Goal: Transaction & Acquisition: Book appointment/travel/reservation

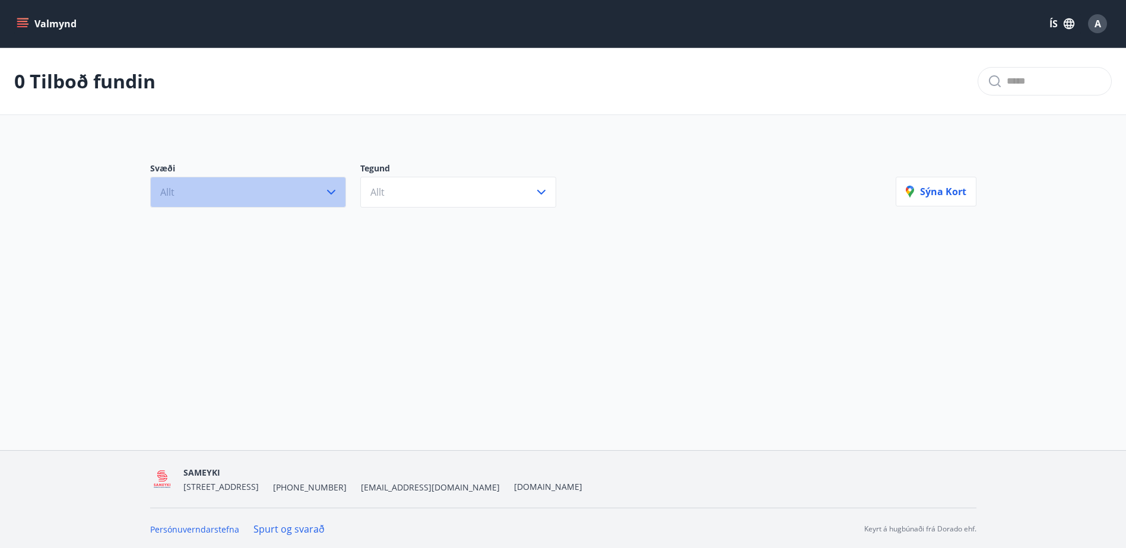
click at [281, 199] on button "Allt" at bounding box center [248, 192] width 196 height 31
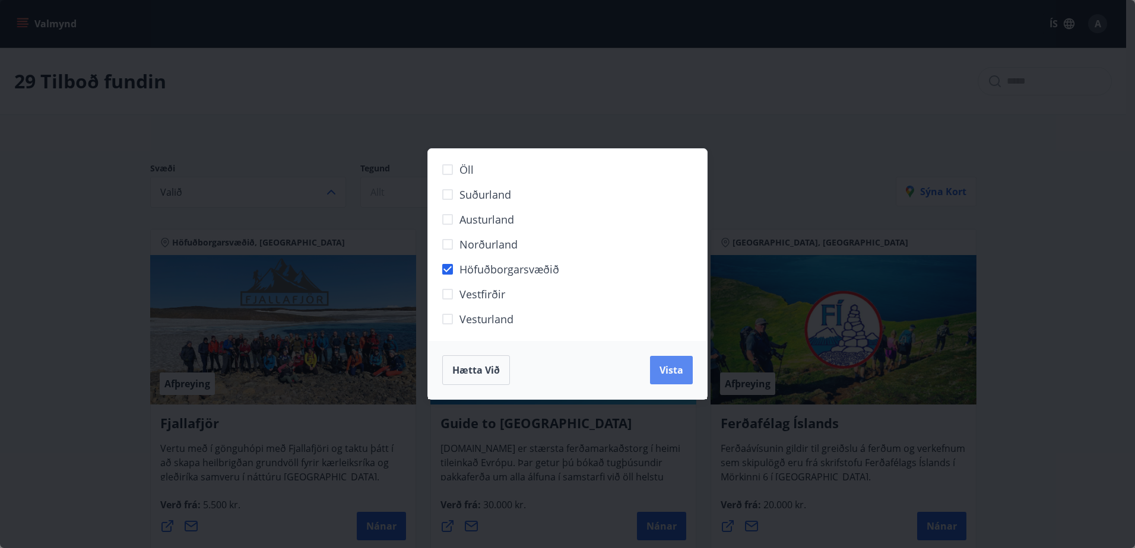
click at [686, 375] on button "Vista" at bounding box center [671, 370] width 43 height 28
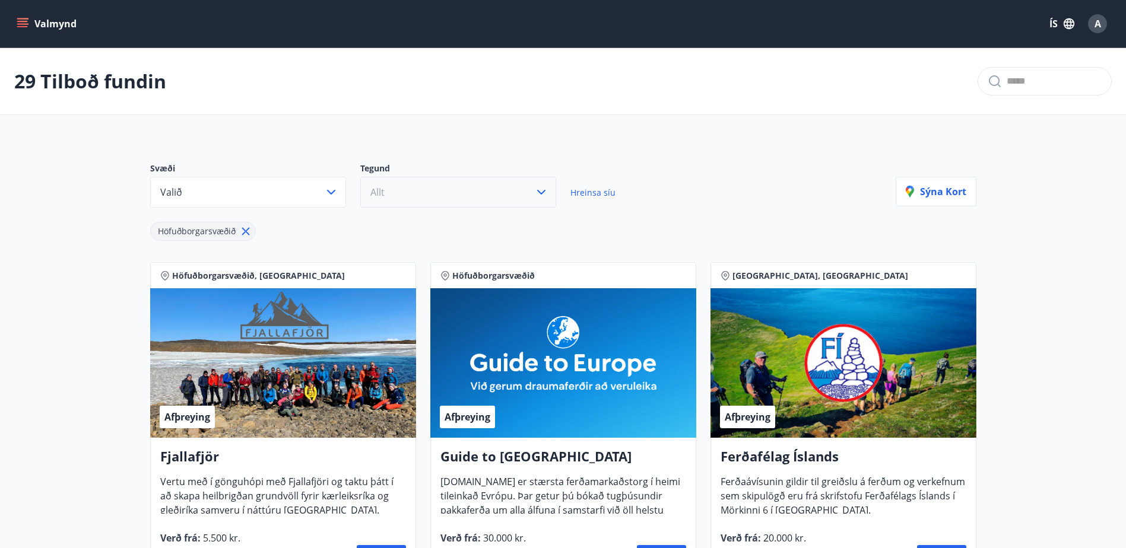
click at [391, 197] on button "Allt" at bounding box center [458, 192] width 196 height 31
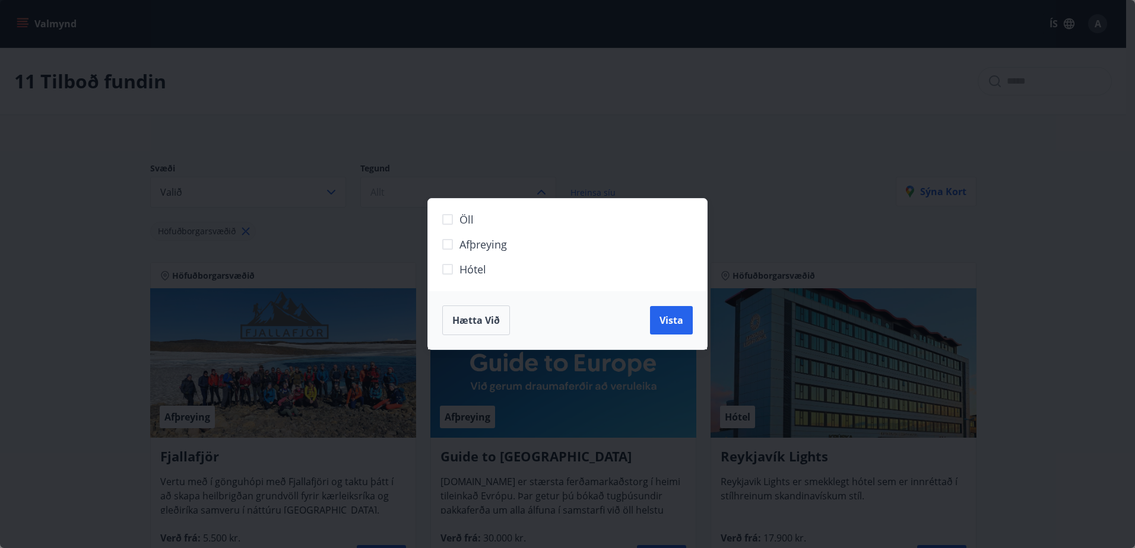
click at [468, 265] on span "Hótel" at bounding box center [472, 269] width 27 height 15
click at [674, 321] on span "Vista" at bounding box center [671, 320] width 24 height 13
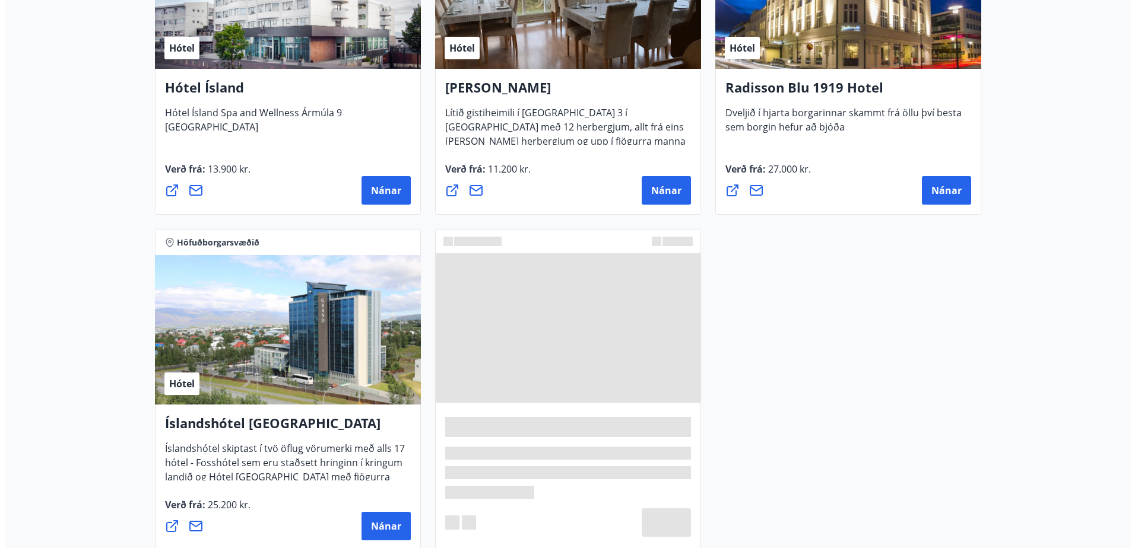
scroll to position [772, 0]
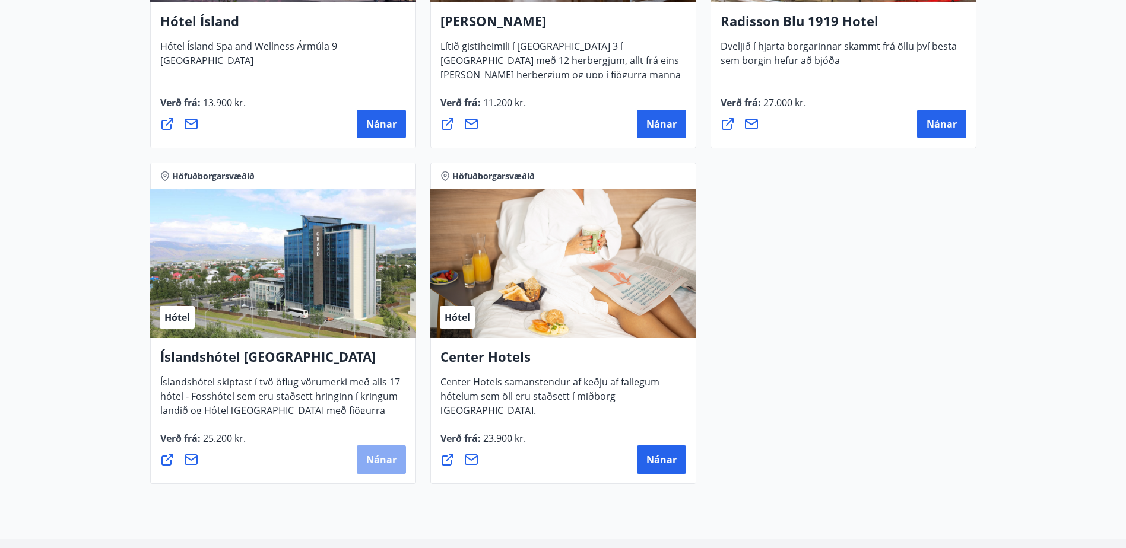
click at [386, 465] on span "Nánar" at bounding box center [381, 460] width 30 height 13
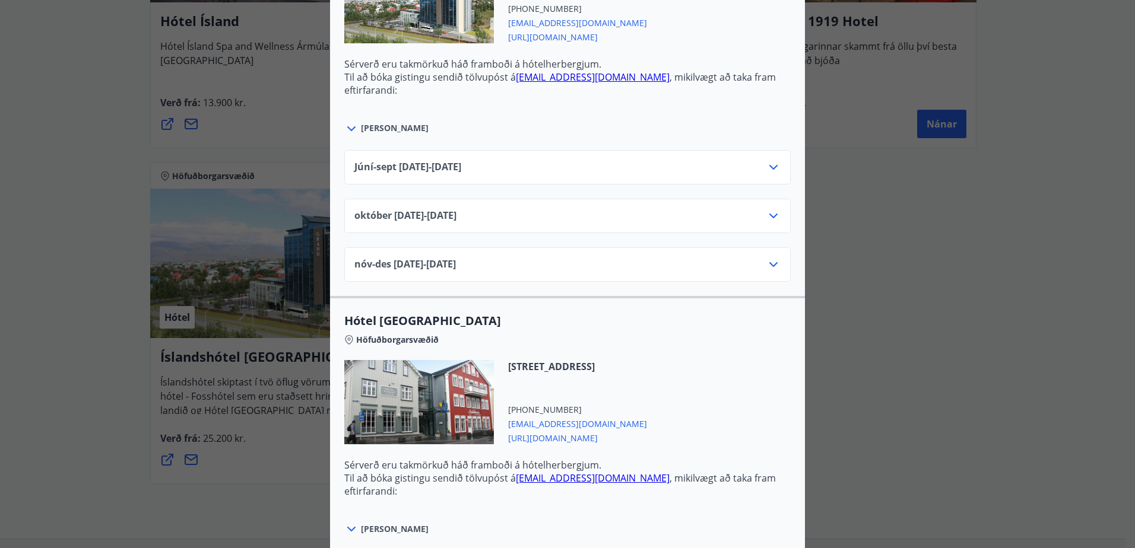
scroll to position [653, 0]
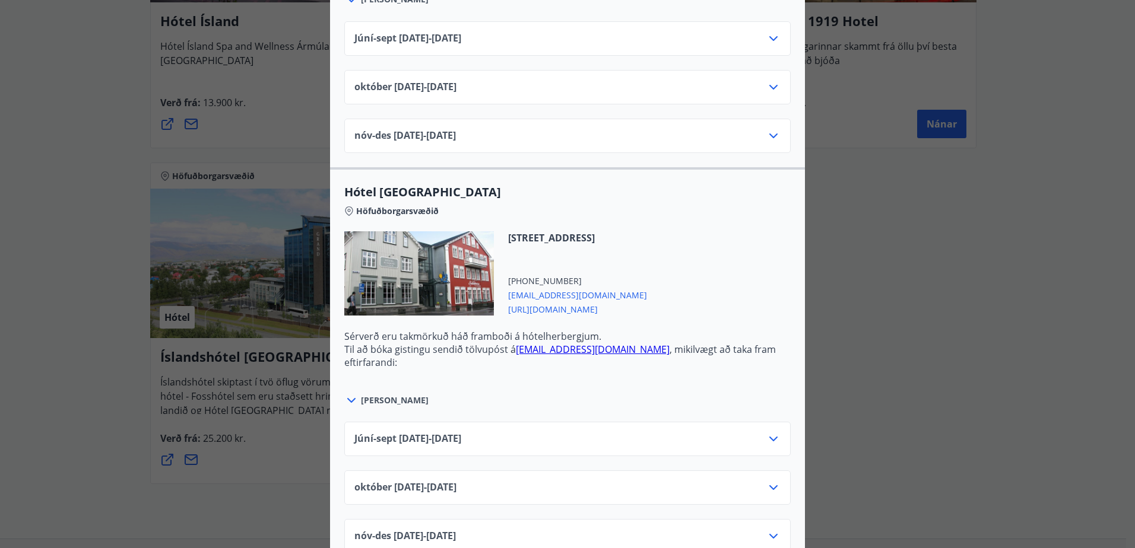
click at [769, 487] on icon at bounding box center [773, 488] width 8 height 5
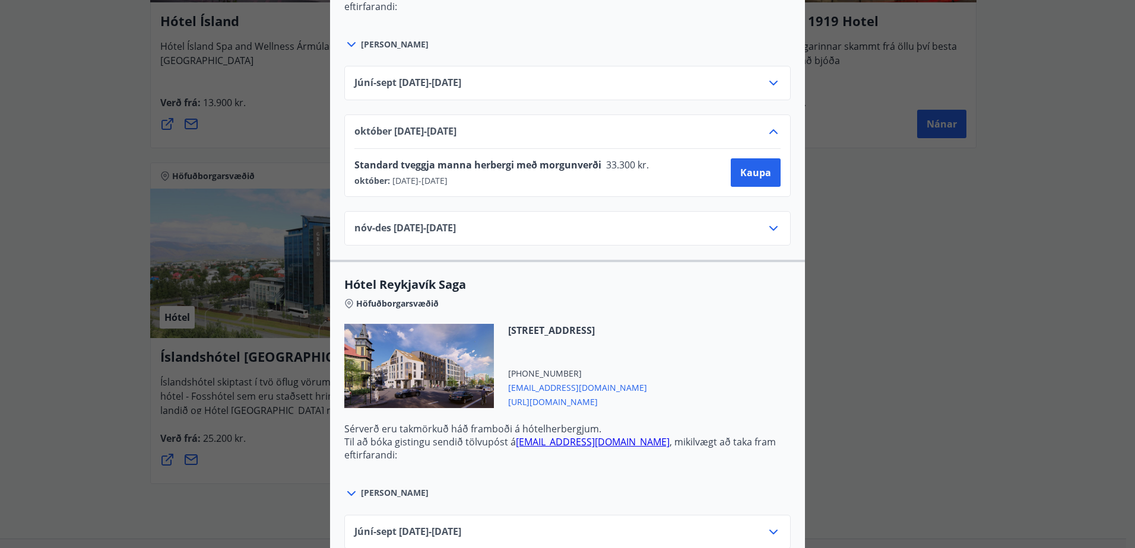
scroll to position [1128, 0]
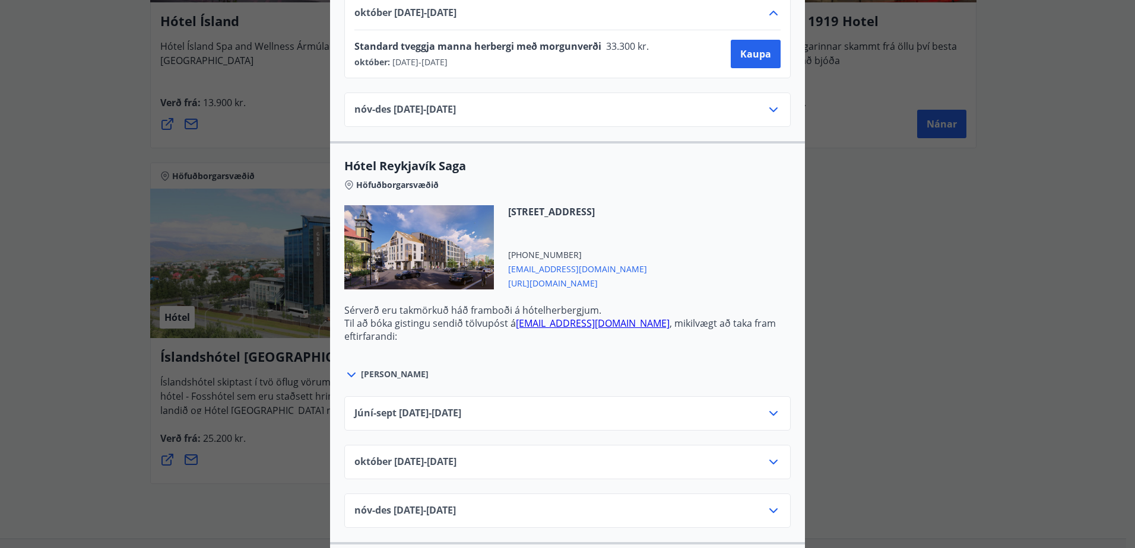
click at [717, 466] on div "[DATE]10.25 - [DATE]" at bounding box center [567, 467] width 426 height 24
click at [768, 462] on icon at bounding box center [773, 462] width 14 height 14
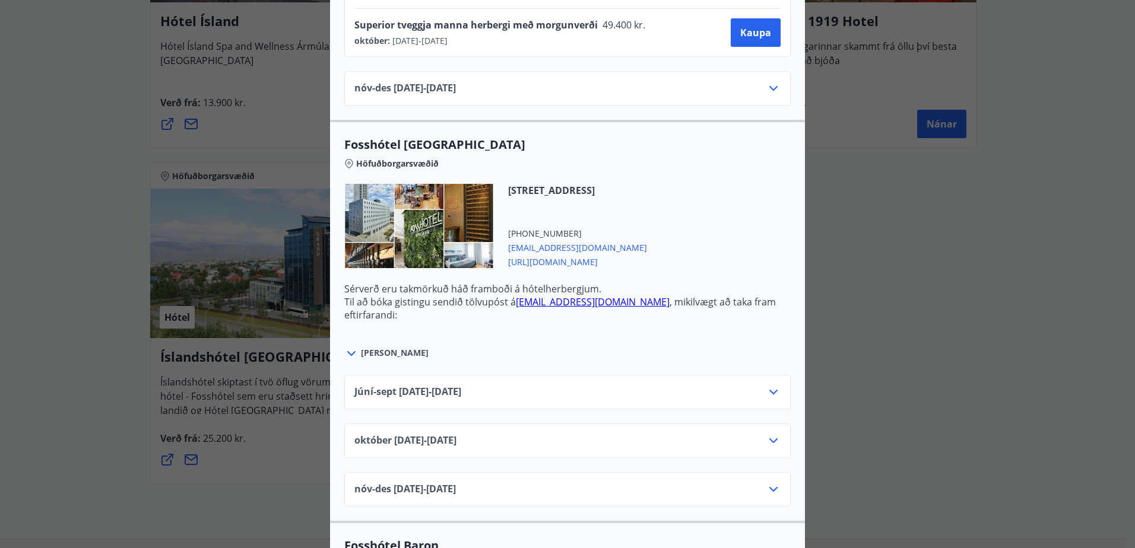
scroll to position [1721, 0]
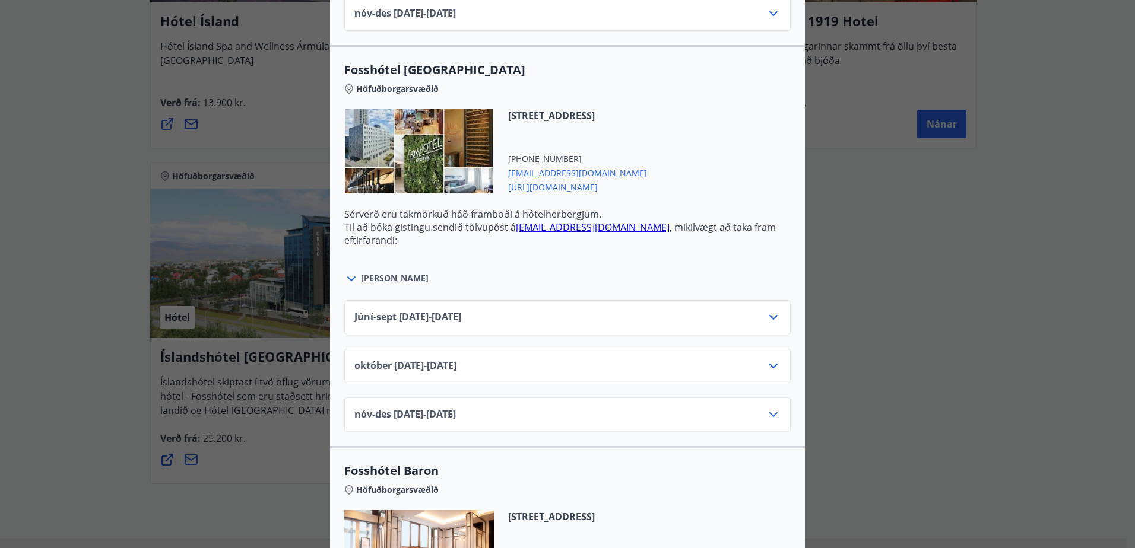
click at [778, 366] on div "[DATE]10.25 - [DATE]" at bounding box center [567, 366] width 446 height 34
click at [769, 366] on icon at bounding box center [773, 366] width 14 height 14
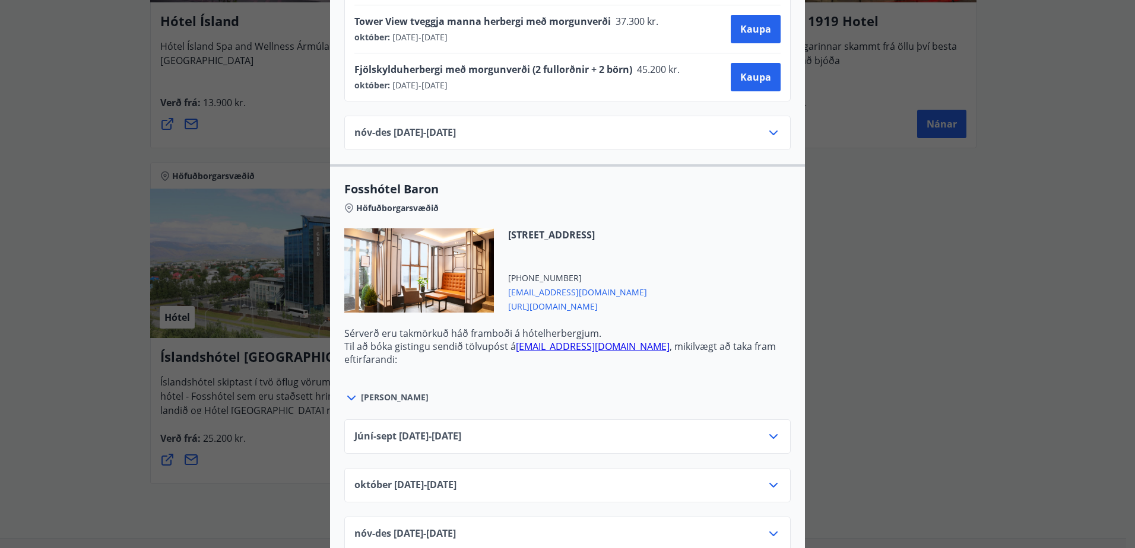
scroll to position [2256, 0]
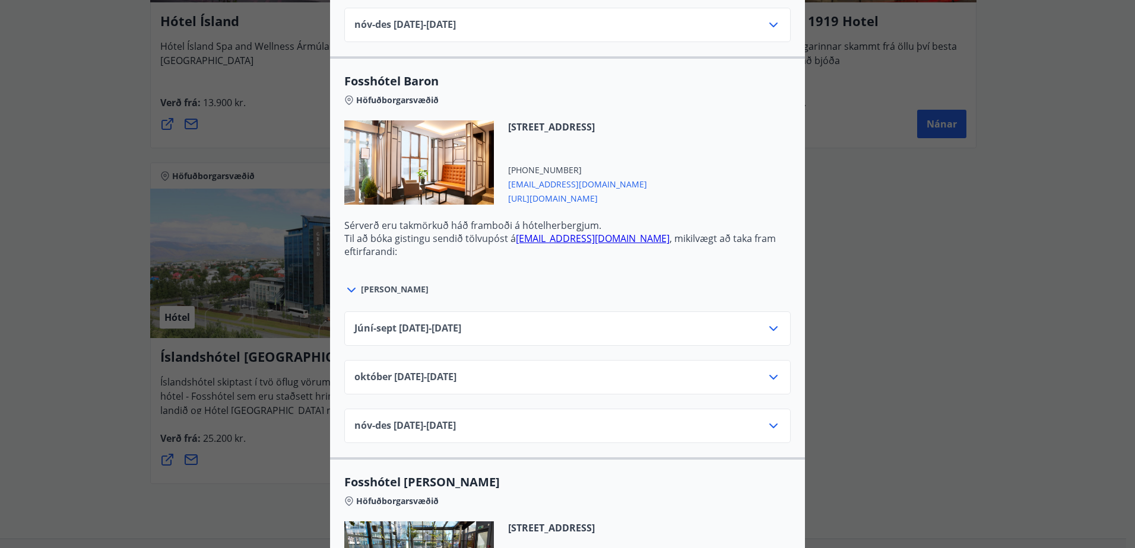
click at [766, 374] on icon at bounding box center [773, 377] width 14 height 14
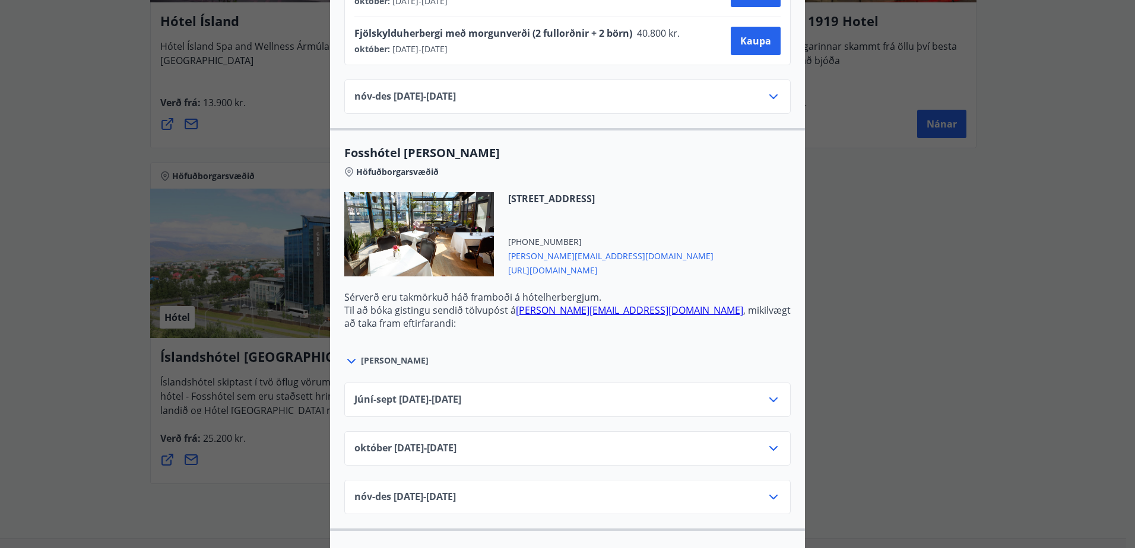
scroll to position [2790, 0]
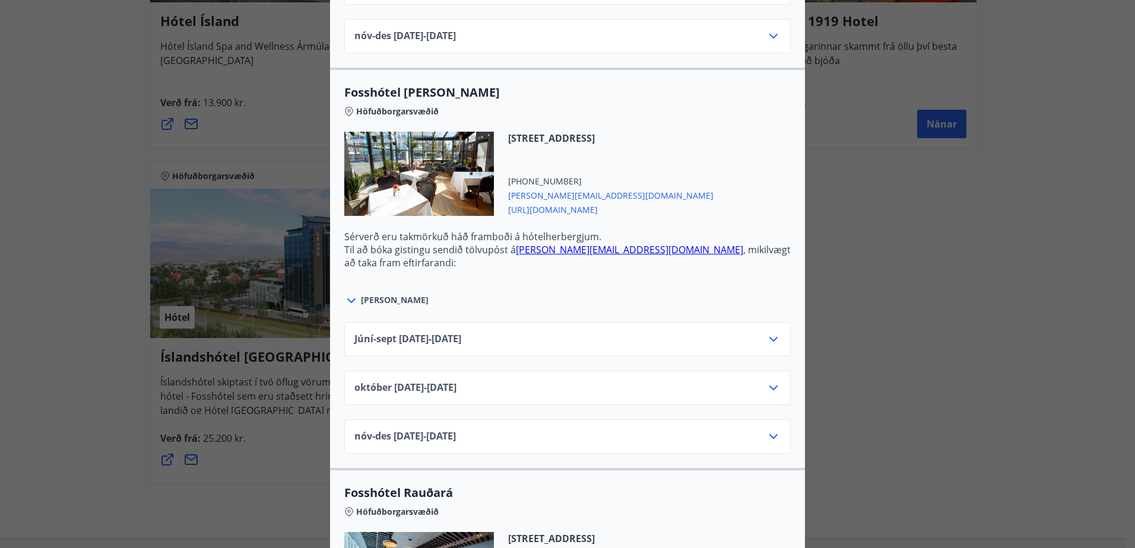
click at [769, 388] on icon at bounding box center [773, 388] width 8 height 5
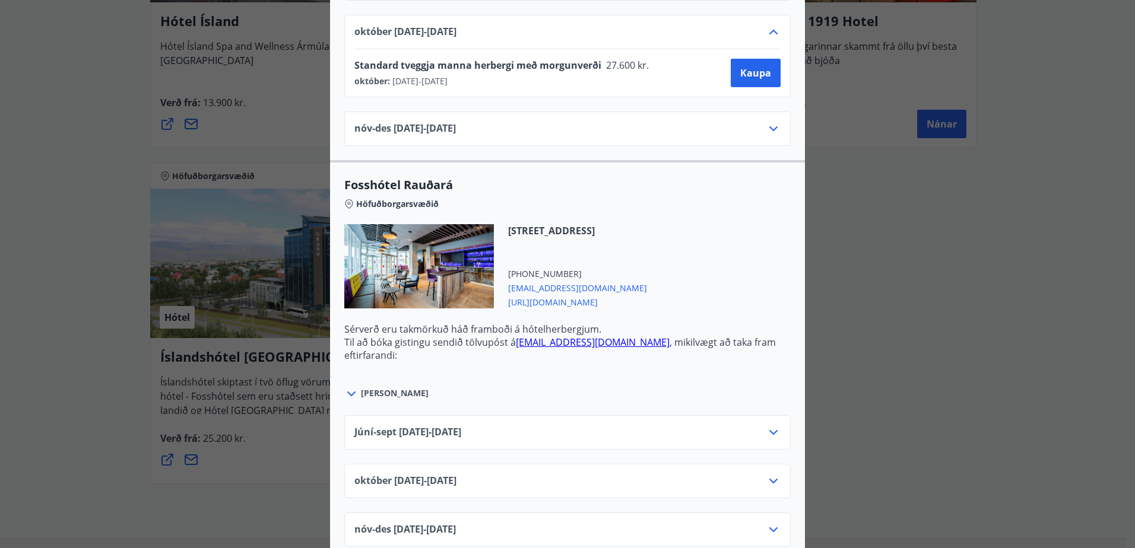
scroll to position [3168, 0]
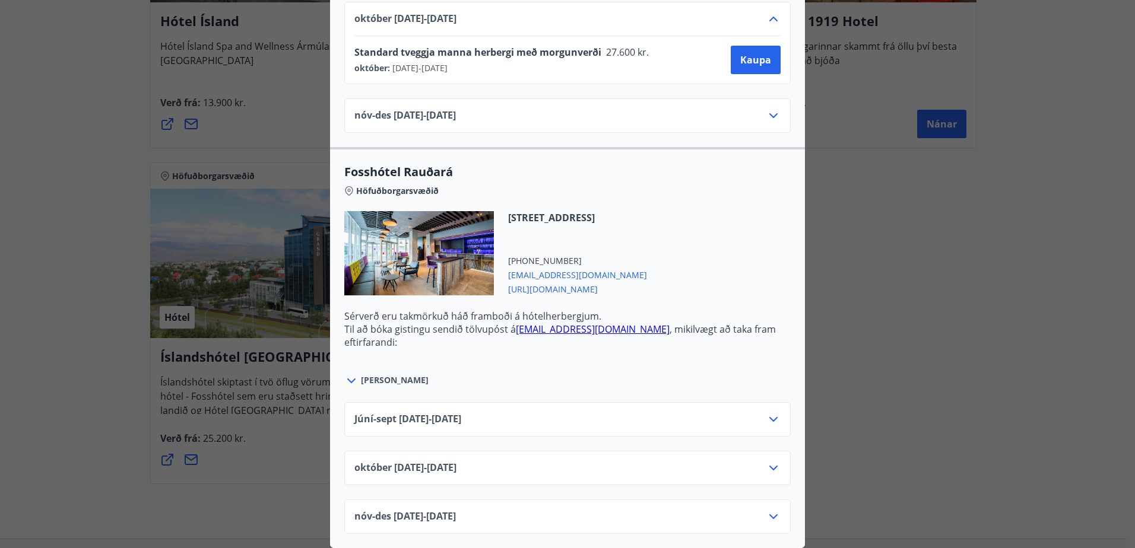
click at [767, 463] on icon at bounding box center [773, 468] width 14 height 14
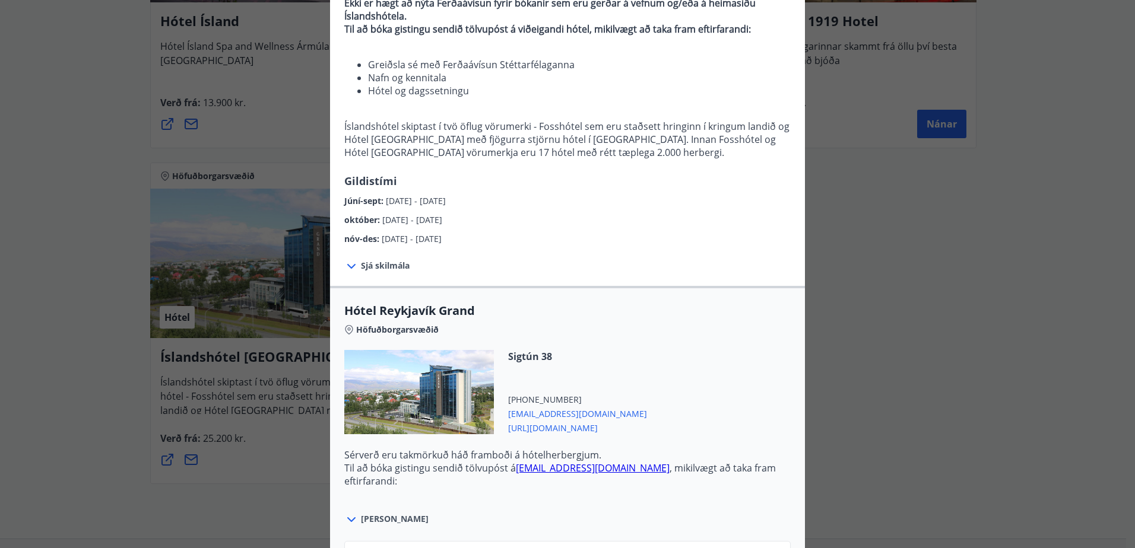
scroll to position [356, 0]
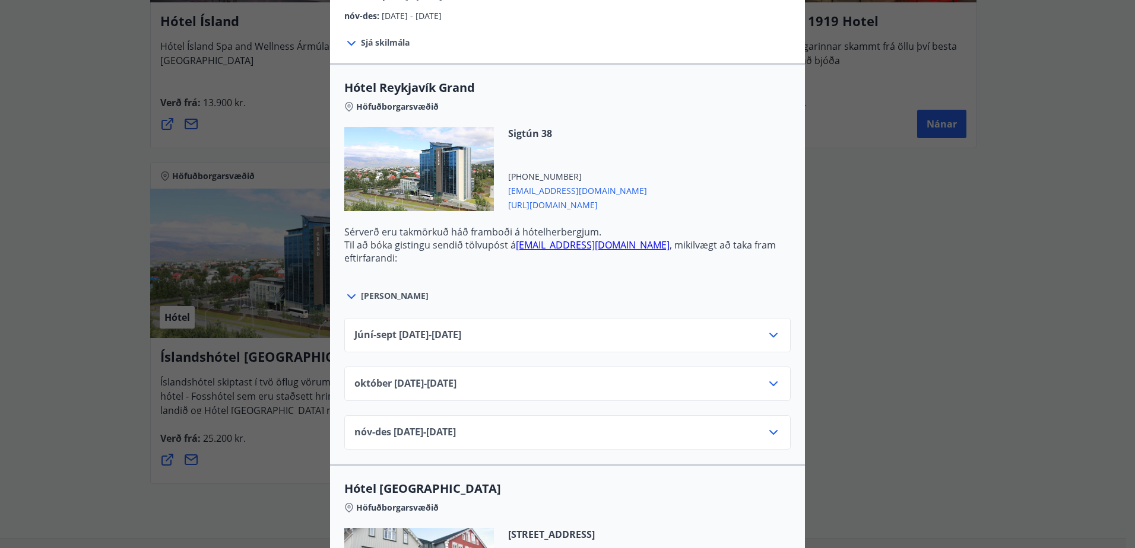
click at [769, 383] on icon at bounding box center [773, 384] width 8 height 5
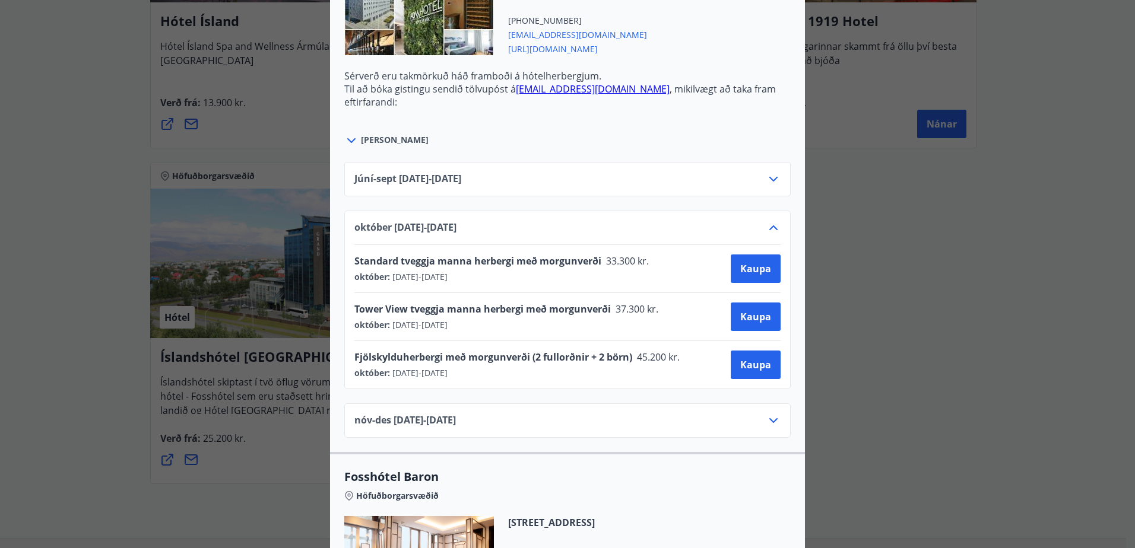
scroll to position [1876, 0]
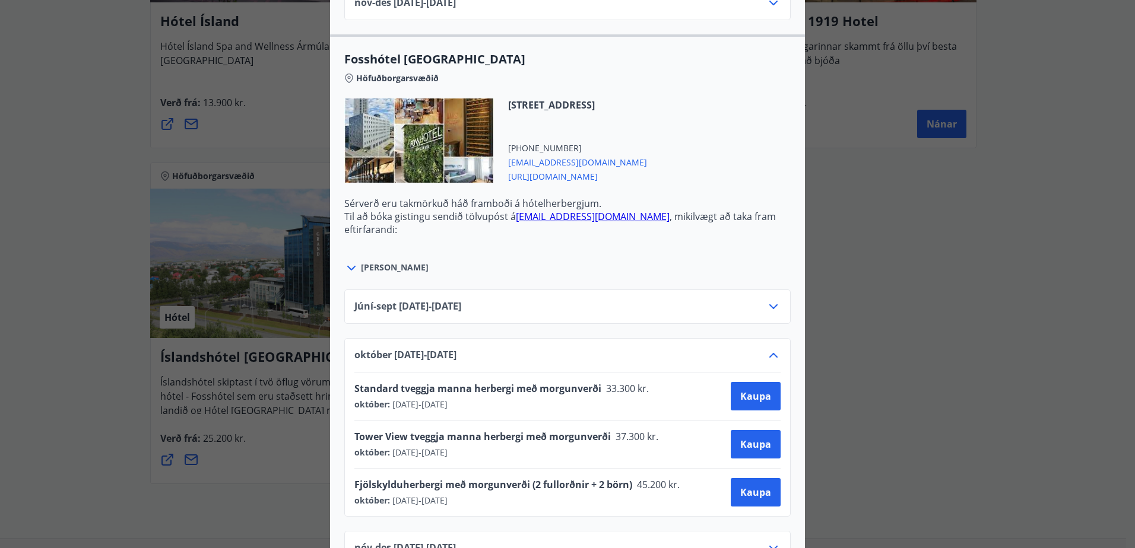
click at [91, 173] on div "Íslandshótel Reykjavík Ekki er hægt að nýta Ferðaávísun fyrir bókanir sem eru g…" at bounding box center [567, 274] width 1135 height 548
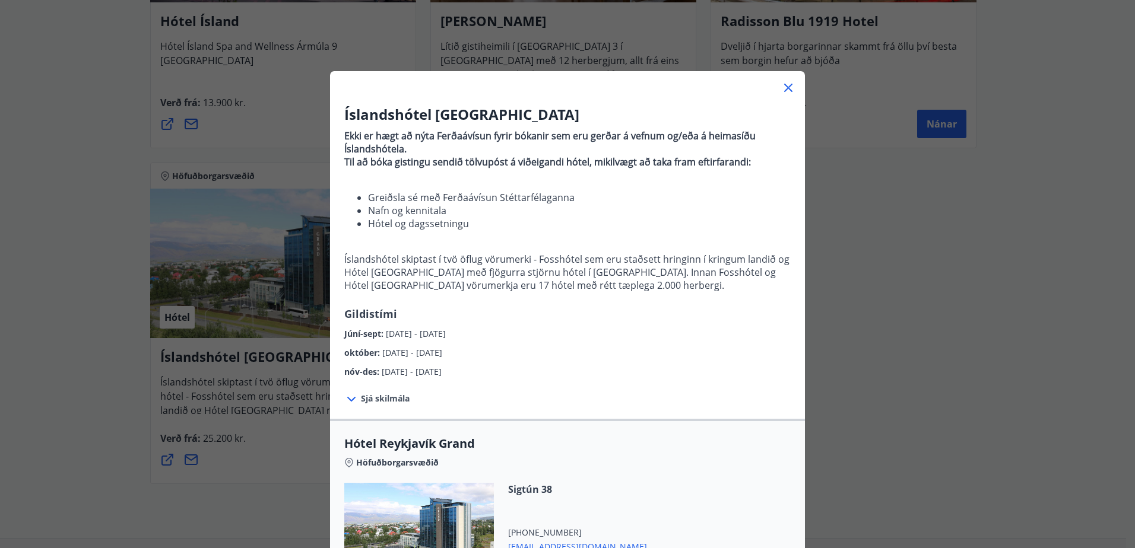
drag, startPoint x: 789, startPoint y: 87, endPoint x: 773, endPoint y: 88, distance: 16.0
click at [789, 88] on icon at bounding box center [788, 88] width 14 height 14
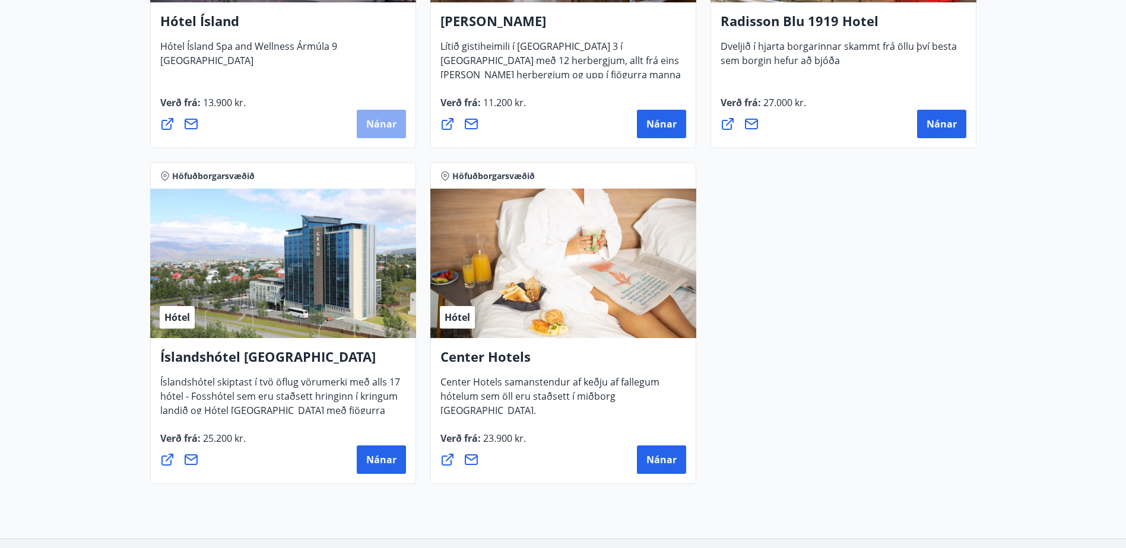
click at [392, 129] on span "Nánar" at bounding box center [381, 124] width 30 height 13
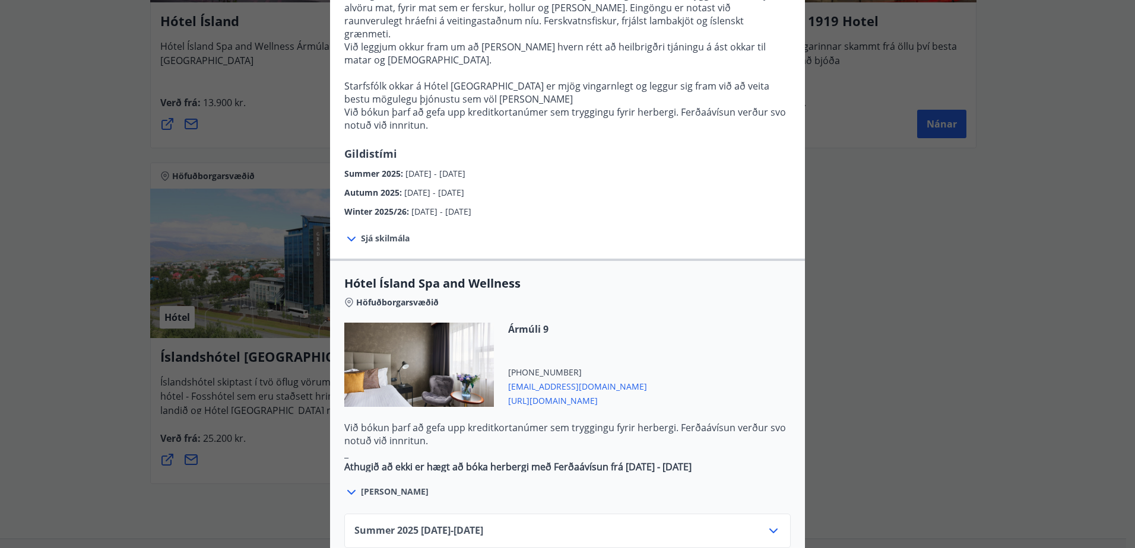
scroll to position [653, 0]
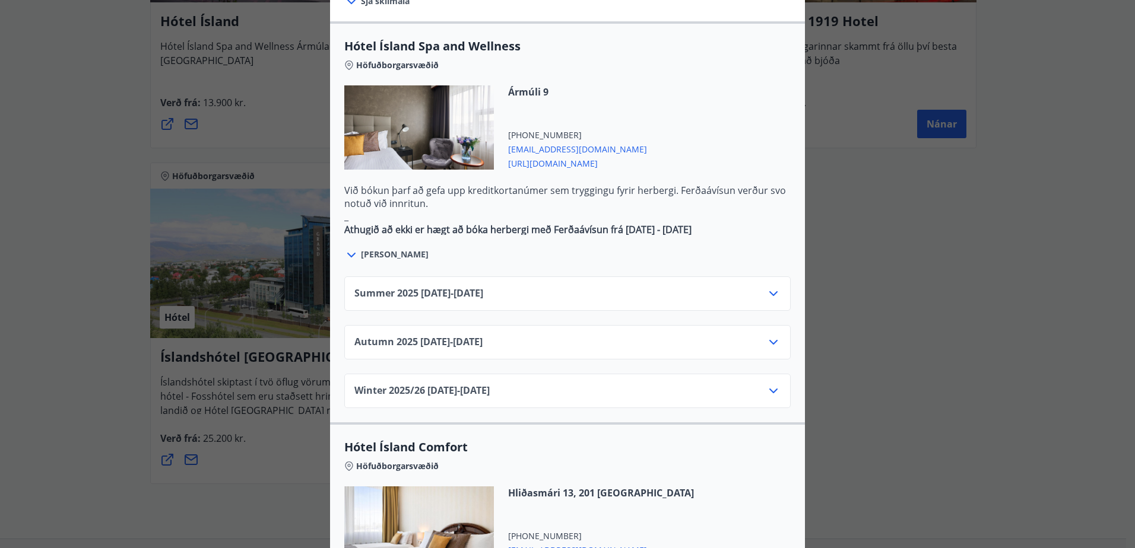
click at [772, 335] on icon at bounding box center [773, 342] width 14 height 14
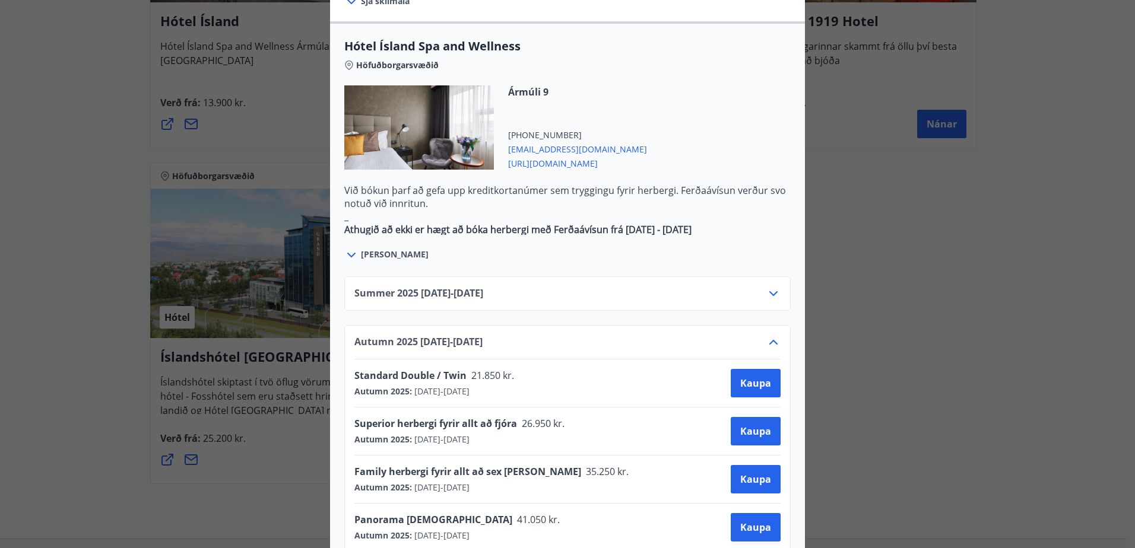
click at [868, 281] on div "Hótel Ísland Sendu skilaboð til að panta herbergi [EMAIL_ADDRESS][DOMAIN_NAME] …" at bounding box center [567, 274] width 1135 height 548
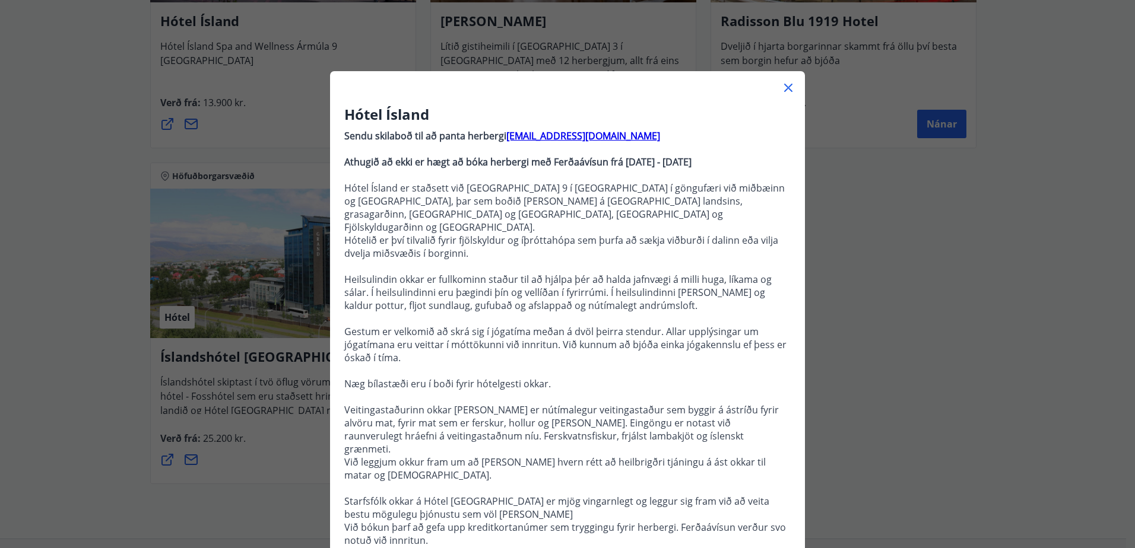
click at [788, 77] on div at bounding box center [567, 83] width 475 height 24
click at [785, 94] on icon at bounding box center [788, 88] width 14 height 14
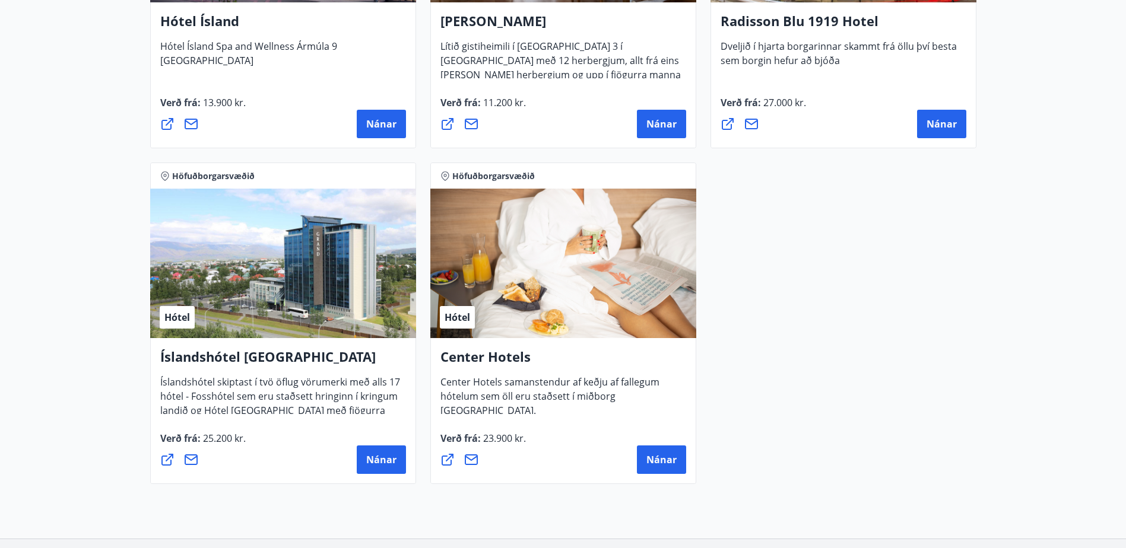
click at [529, 326] on div "Hótel" at bounding box center [563, 264] width 266 height 150
click at [660, 452] on button "Nánar" at bounding box center [661, 460] width 49 height 28
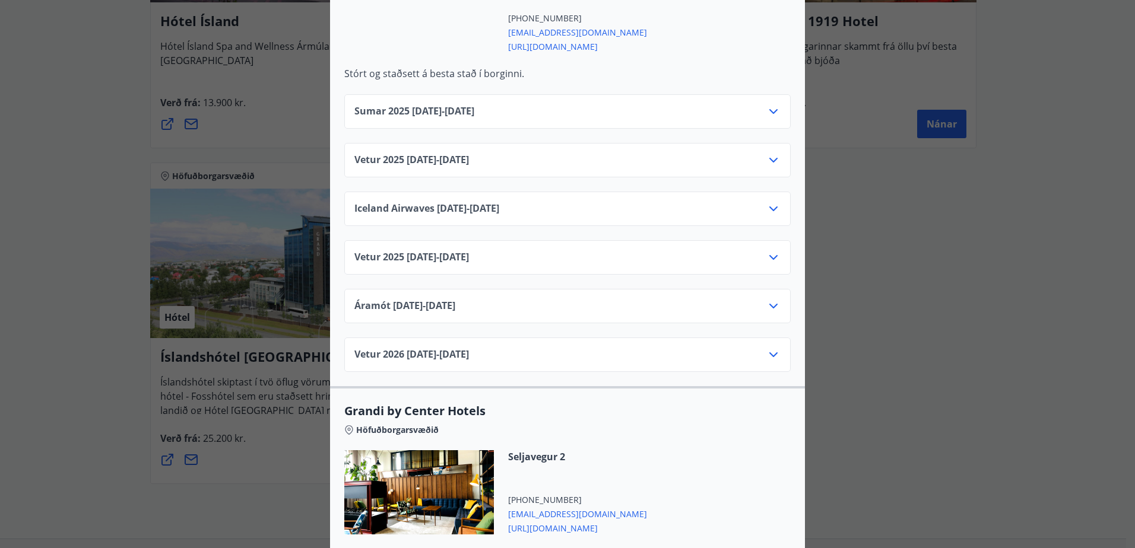
scroll to position [1009, 0]
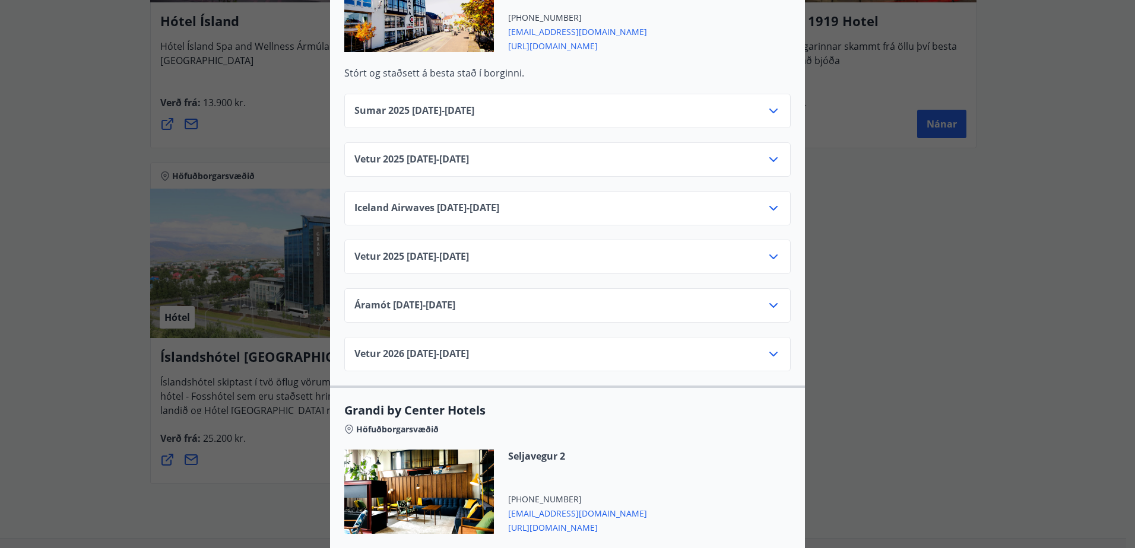
click at [773, 153] on icon at bounding box center [773, 160] width 14 height 14
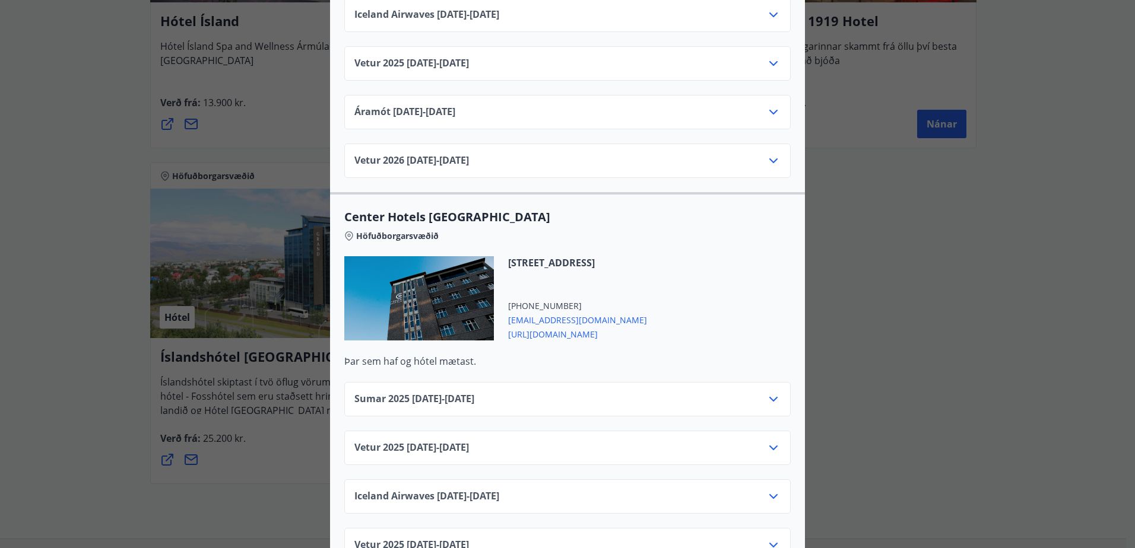
scroll to position [1840, 0]
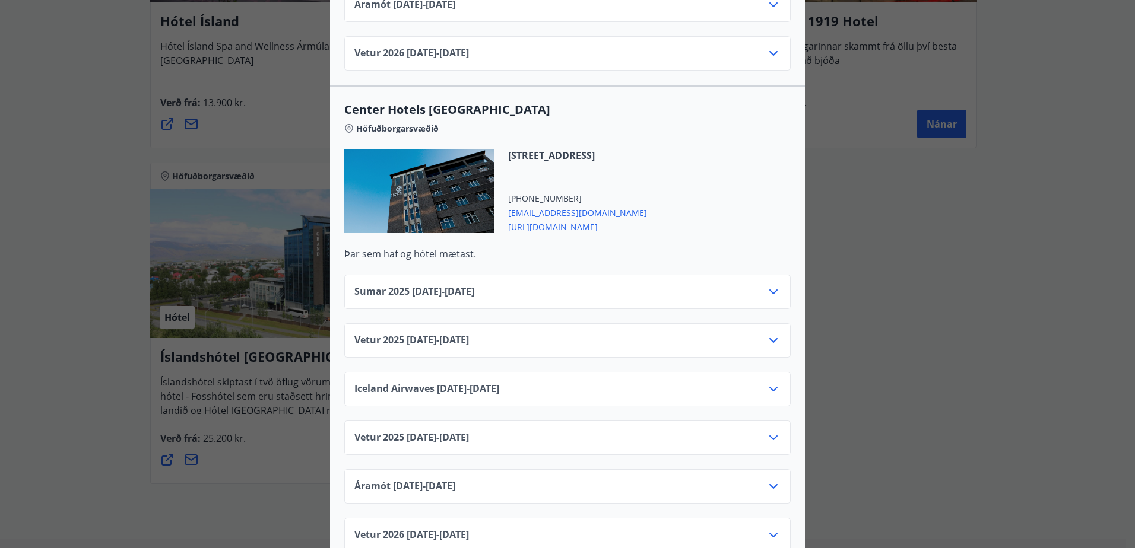
click at [773, 334] on icon at bounding box center [773, 341] width 14 height 14
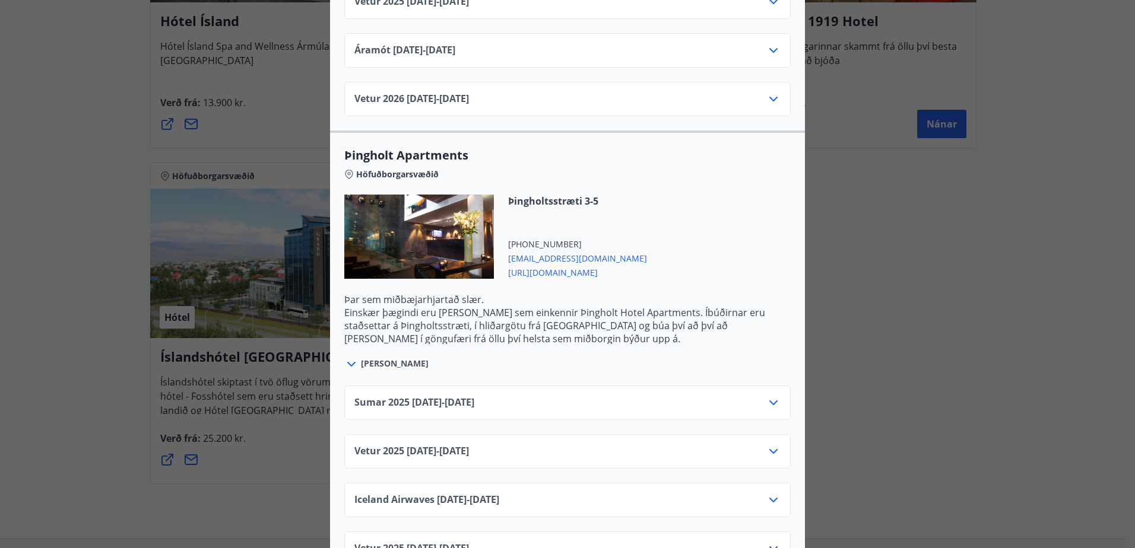
scroll to position [2434, 0]
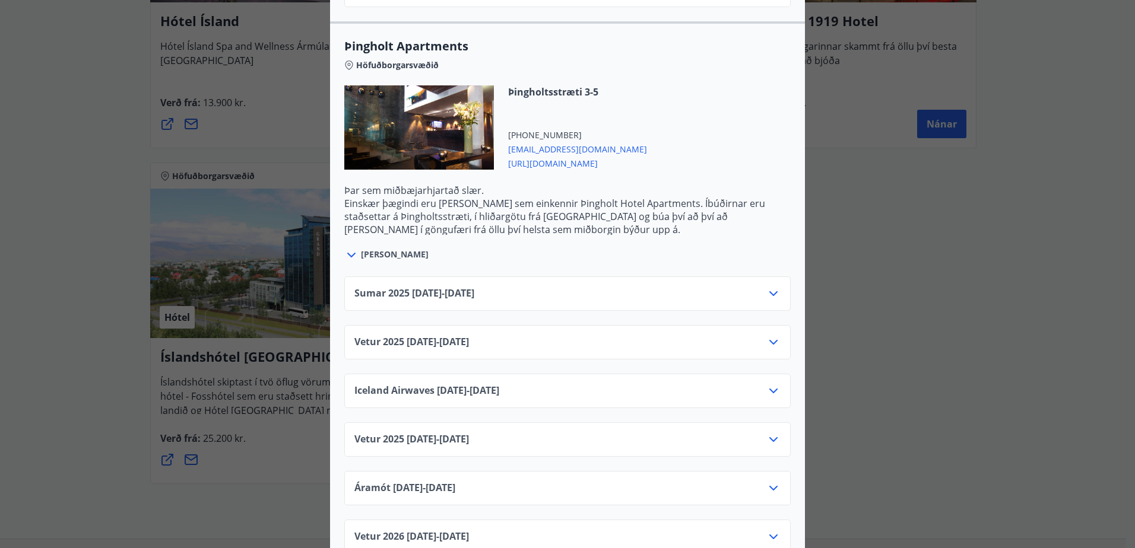
click at [767, 337] on div "Vetur [PHONE_NUMBER][DATE] - [DATE]" at bounding box center [567, 347] width 426 height 24
click at [770, 340] on icon at bounding box center [773, 342] width 8 height 5
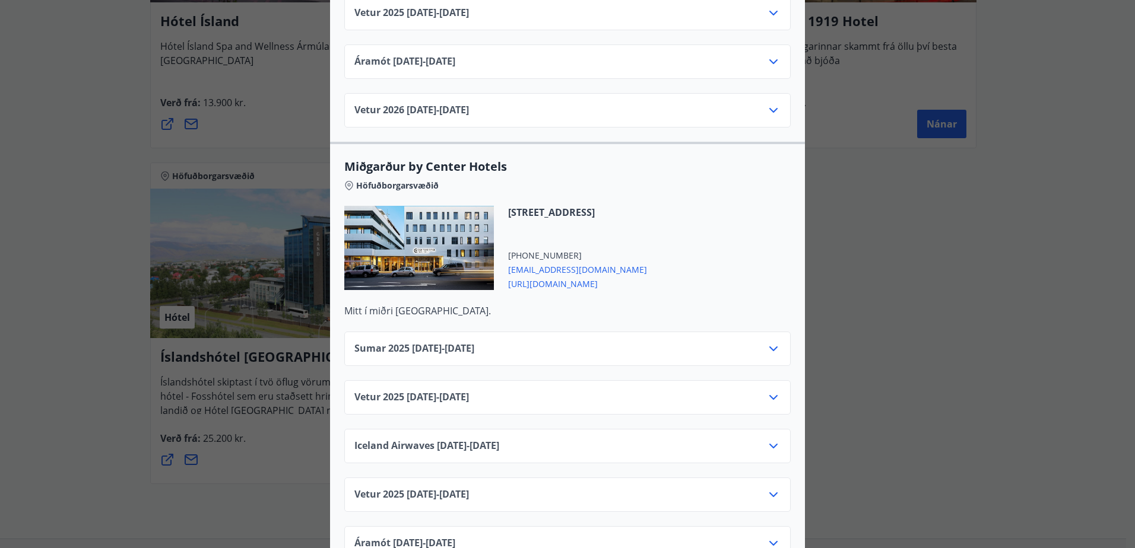
scroll to position [3146, 0]
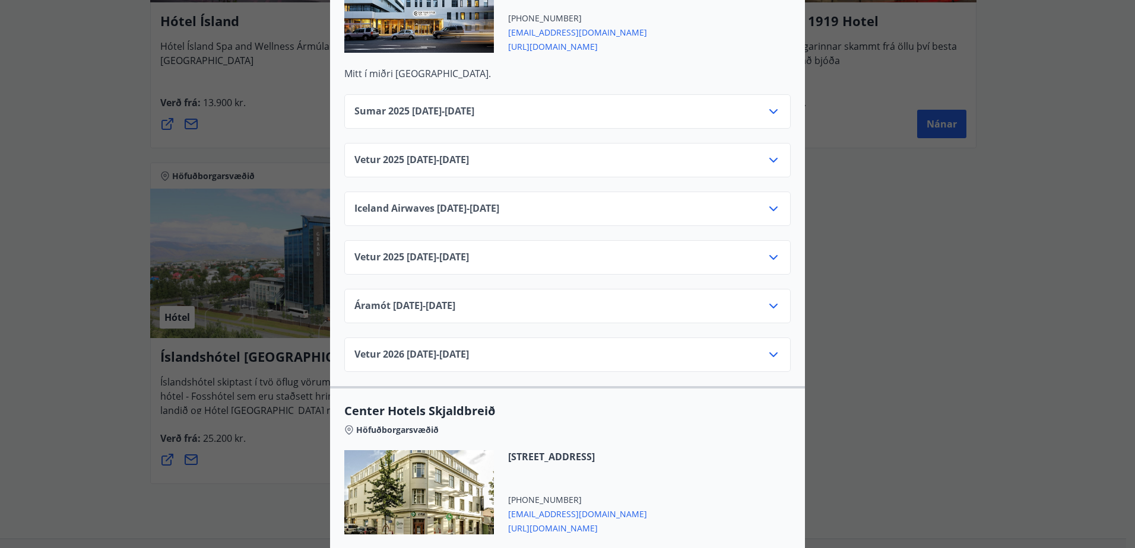
click at [771, 158] on icon at bounding box center [773, 160] width 8 height 5
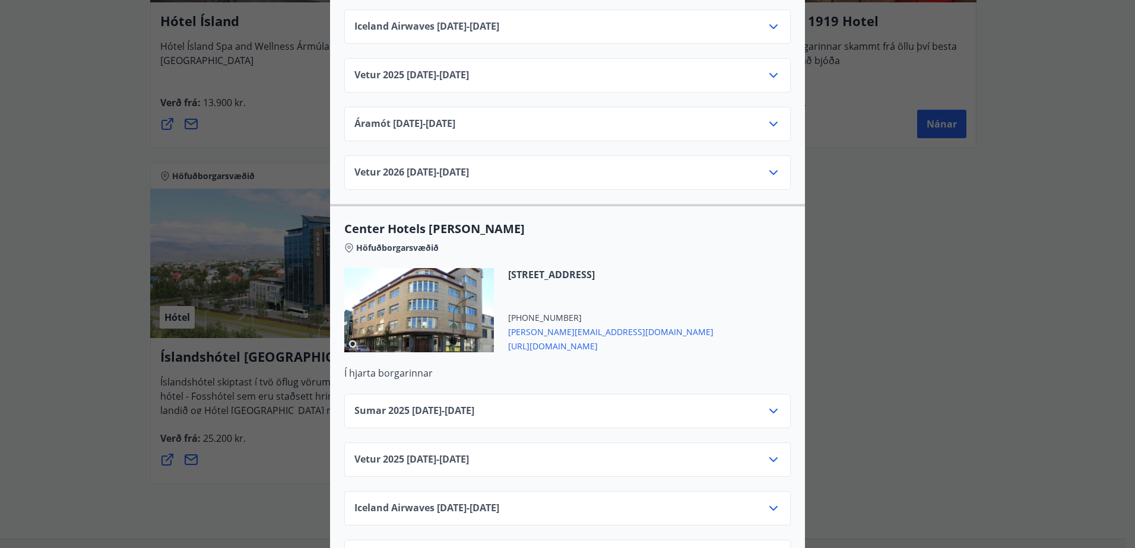
scroll to position [3992, 0]
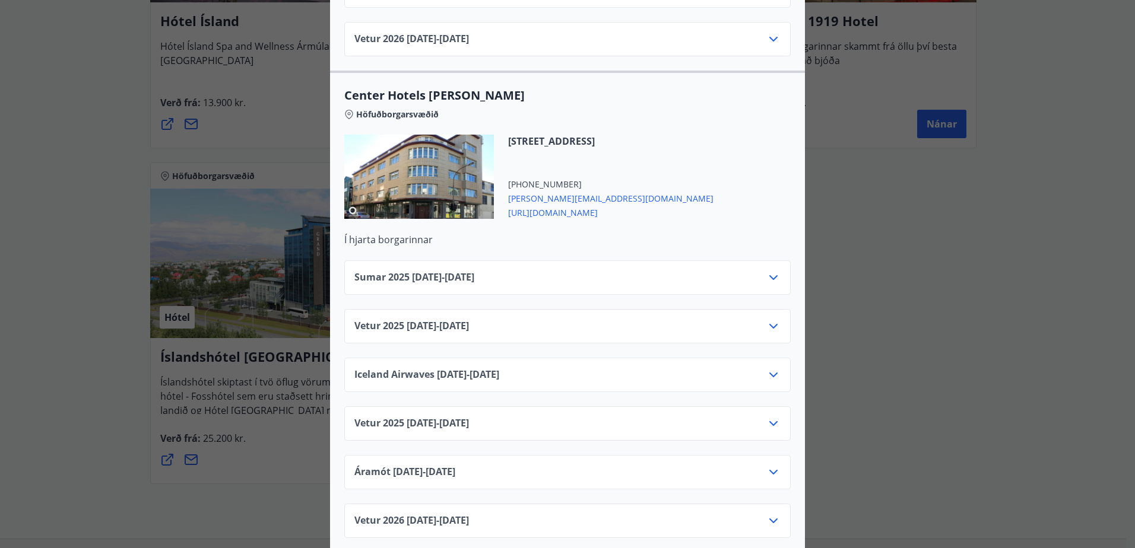
click at [771, 319] on icon at bounding box center [773, 326] width 14 height 14
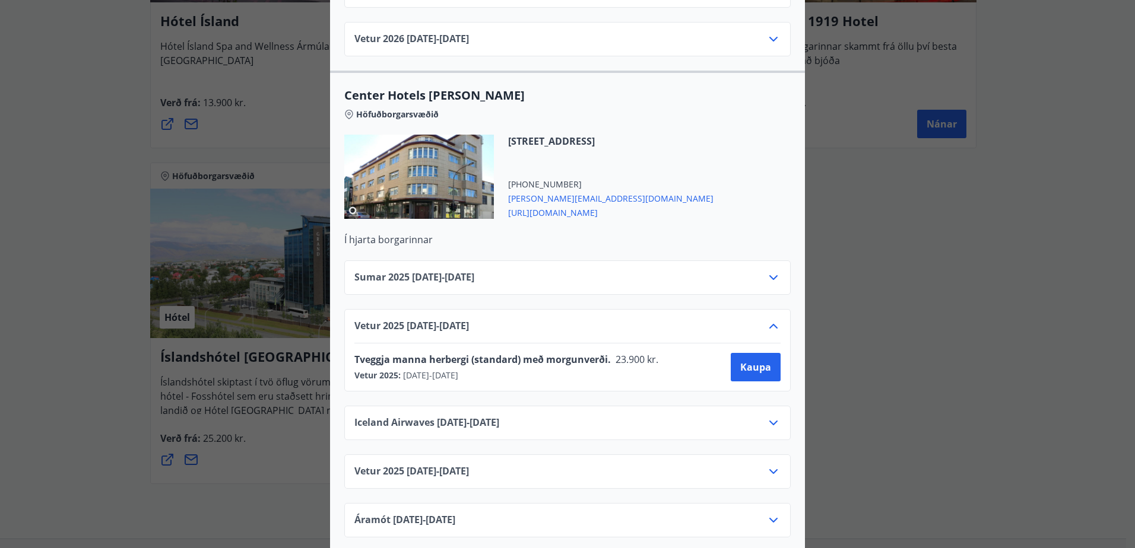
click at [771, 319] on icon at bounding box center [773, 326] width 14 height 14
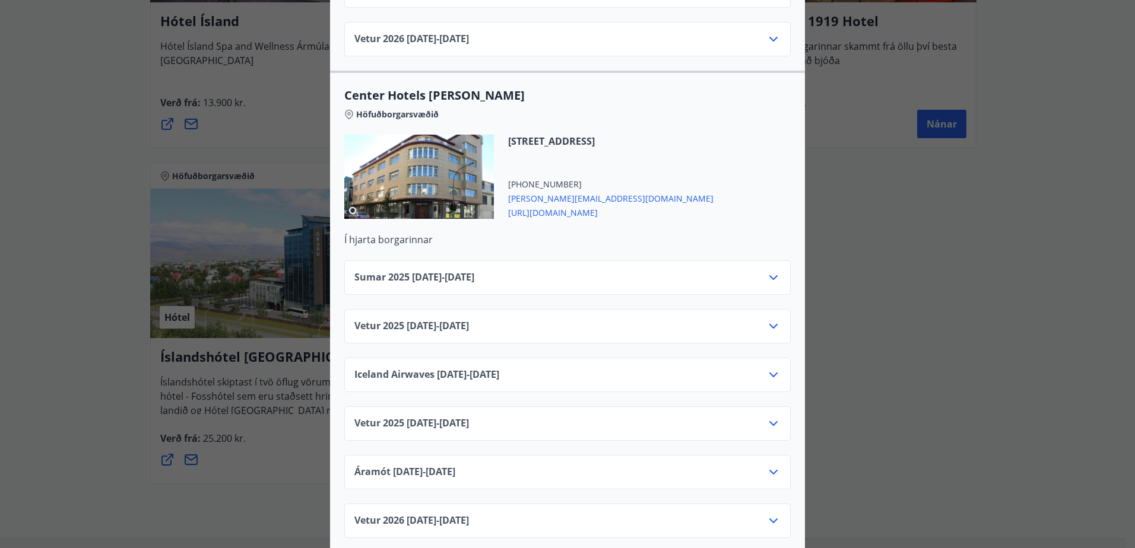
click at [872, 353] on div "Center Hotels Verð er með morgunverði inniföldum og miðast við Standard Double/…" at bounding box center [567, 274] width 1135 height 548
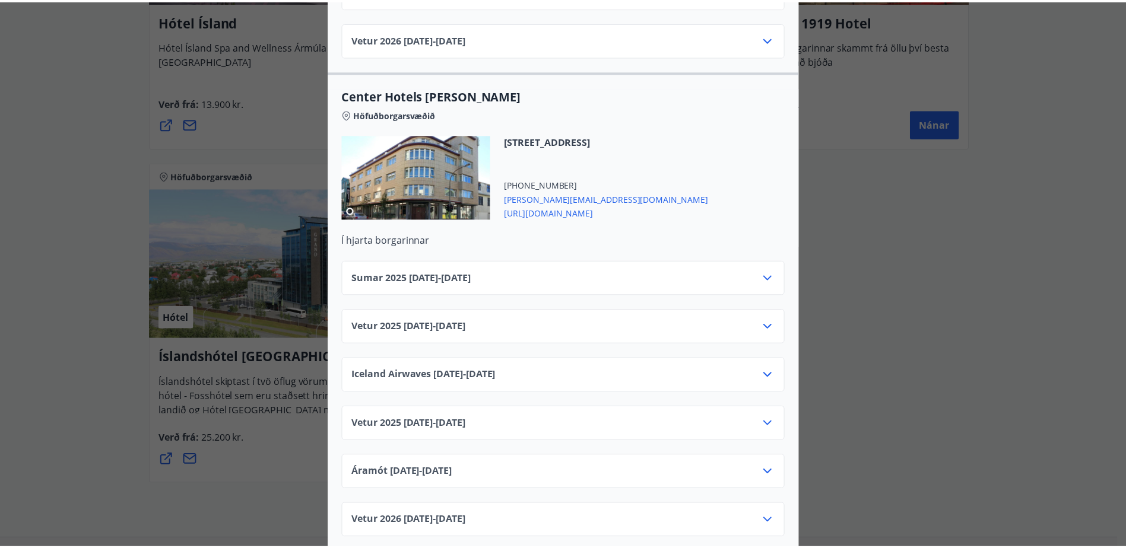
scroll to position [0, 0]
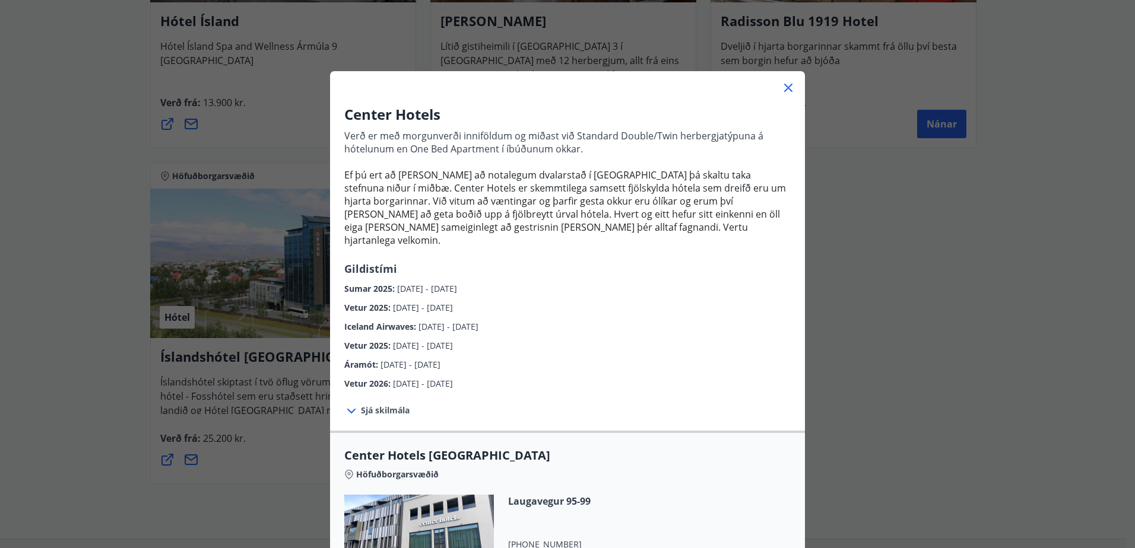
click at [783, 80] on div at bounding box center [567, 83] width 475 height 24
click at [797, 86] on div at bounding box center [567, 83] width 475 height 24
click at [791, 85] on div at bounding box center [567, 83] width 475 height 24
click at [781, 87] on icon at bounding box center [788, 88] width 14 height 14
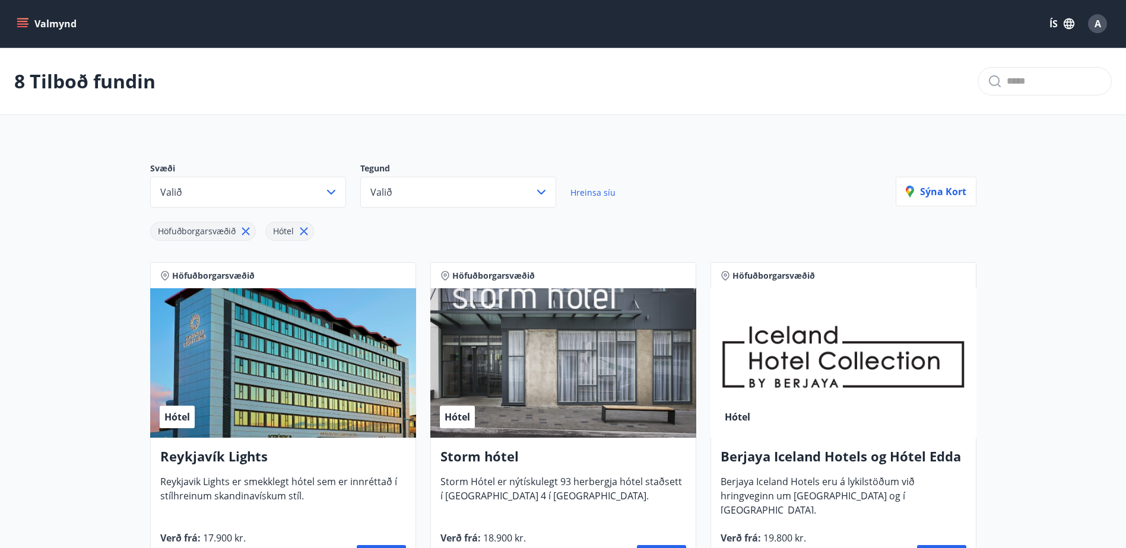
scroll to position [237, 0]
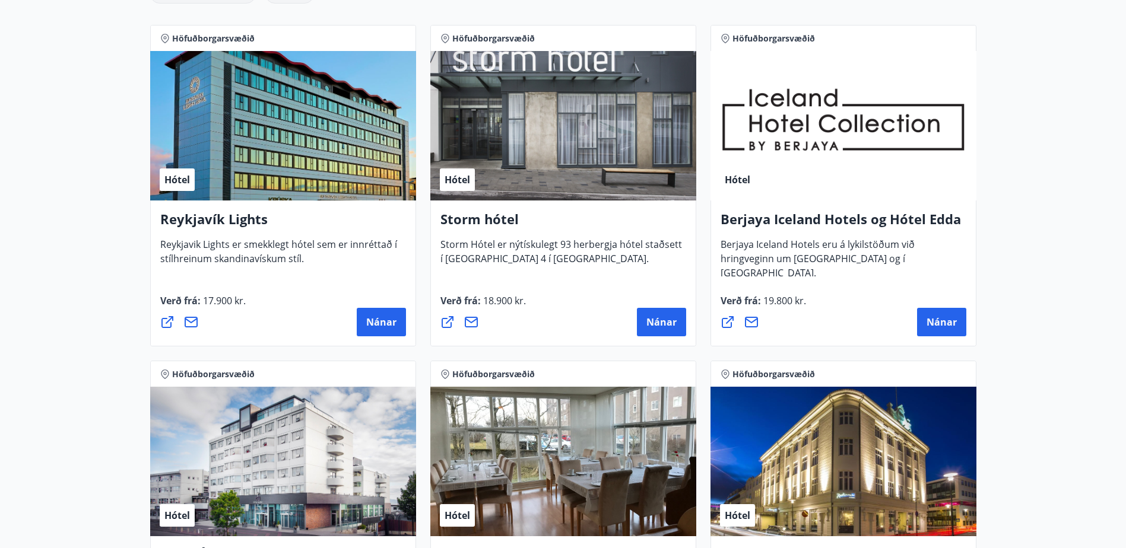
click at [1016, 395] on main "8 Tilboð fundin Svæði Valið Tegund Valið Hreinsa síu Höfuðborgarsvæðið Hótel [P…" at bounding box center [563, 418] width 1126 height 1215
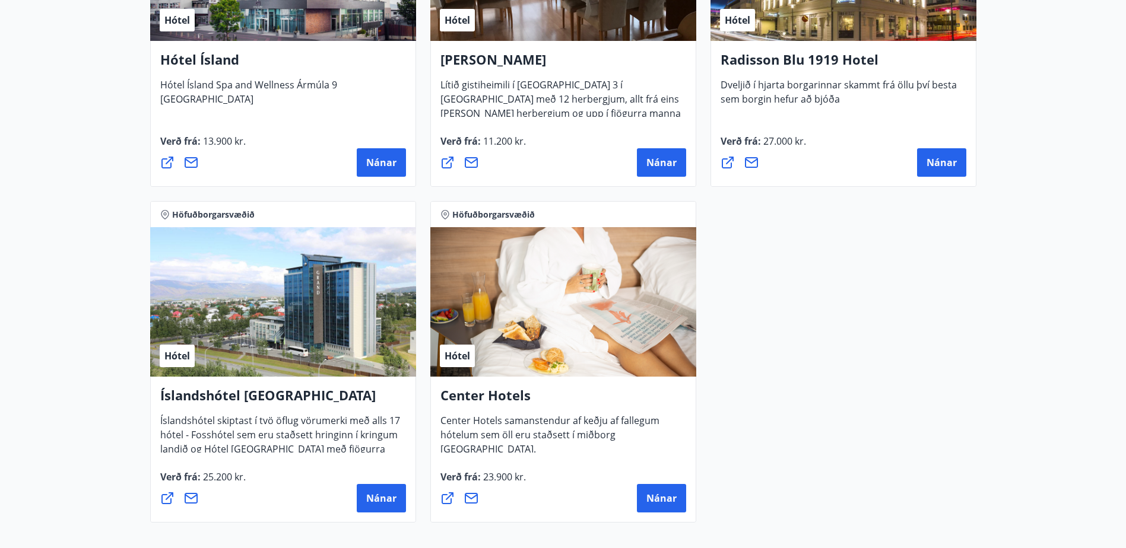
scroll to position [862, 0]
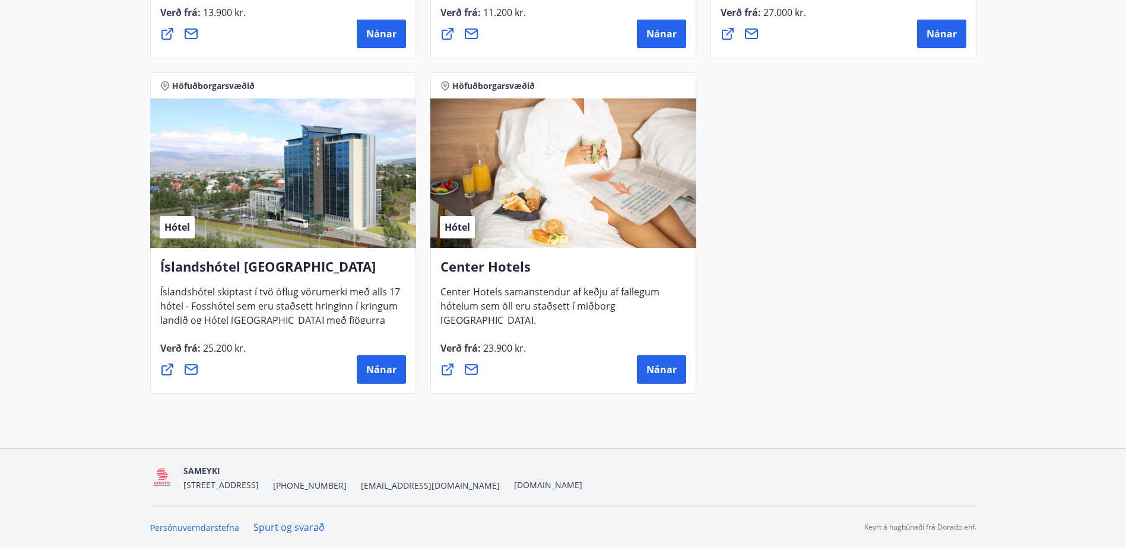
drag, startPoint x: 1030, startPoint y: 401, endPoint x: 906, endPoint y: 356, distance: 131.7
